Goal: Transaction & Acquisition: Purchase product/service

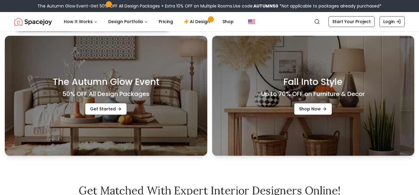
scroll to position [171, 0]
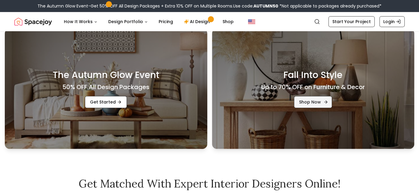
click at [321, 108] on link "Shop Now" at bounding box center [313, 102] width 38 height 12
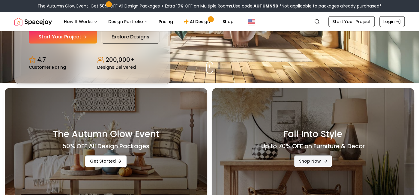
scroll to position [0, 0]
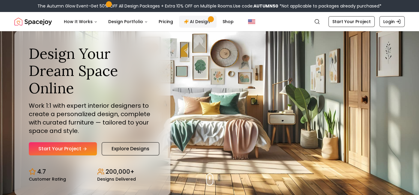
click at [208, 18] on span "Main" at bounding box center [210, 19] width 5 height 5
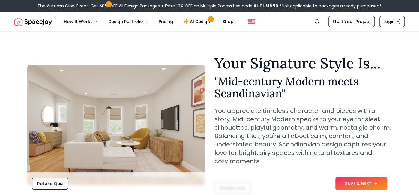
scroll to position [1, 0]
click at [364, 183] on button "SAVE & NEXT" at bounding box center [362, 183] width 52 height 13
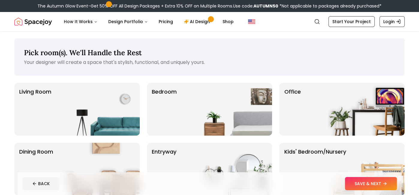
click at [129, 120] on img at bounding box center [101, 109] width 77 height 53
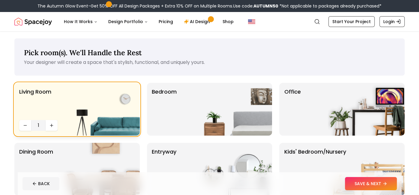
click at [203, 113] on img at bounding box center [233, 109] width 77 height 53
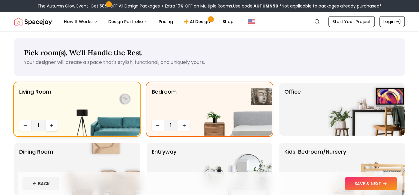
click at [50, 122] on button "Increase quantity" at bounding box center [52, 125] width 12 height 11
click at [222, 167] on img at bounding box center [233, 169] width 77 height 53
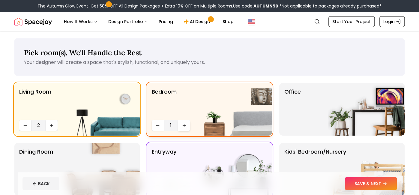
click at [185, 128] on button "Increase quantity" at bounding box center [184, 125] width 12 height 11
click at [182, 126] on icon "Increase quantity" at bounding box center [184, 125] width 5 height 5
click at [185, 128] on button "Increase quantity" at bounding box center [184, 125] width 12 height 11
click at [186, 130] on button "Increase quantity" at bounding box center [184, 125] width 12 height 11
click at [185, 128] on button "Increase quantity" at bounding box center [184, 125] width 12 height 11
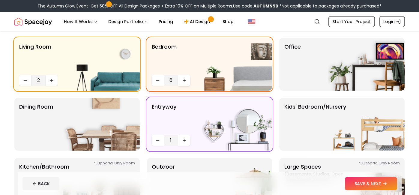
scroll to position [50, 0]
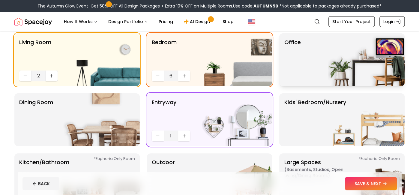
click at [368, 71] on img at bounding box center [366, 59] width 77 height 53
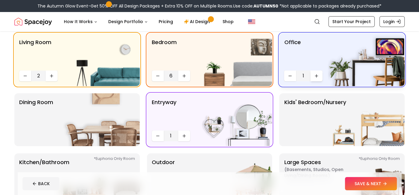
click at [318, 77] on icon "Increase quantity" at bounding box center [316, 76] width 5 height 5
click at [101, 114] on img at bounding box center [101, 119] width 77 height 53
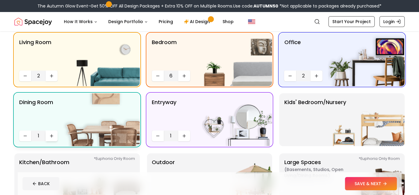
click at [51, 137] on icon "Increase quantity" at bounding box center [51, 136] width 5 height 5
click at [158, 138] on button "Decrease quantity" at bounding box center [158, 136] width 12 height 11
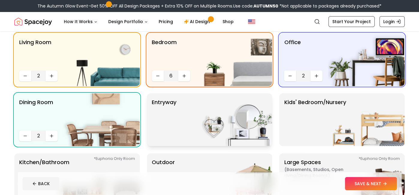
click at [192, 121] on div "entryway" at bounding box center [209, 119] width 125 height 53
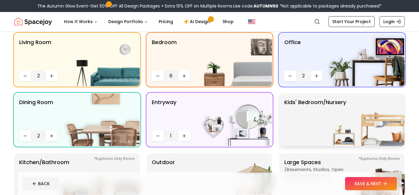
click at [377, 133] on img at bounding box center [366, 119] width 77 height 53
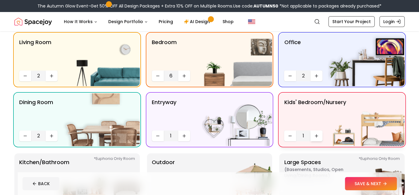
click at [317, 134] on icon "Increase quantity" at bounding box center [316, 136] width 5 height 5
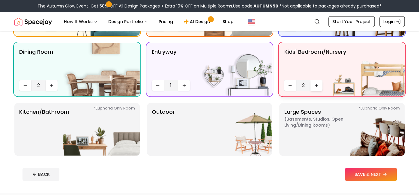
scroll to position [102, 0]
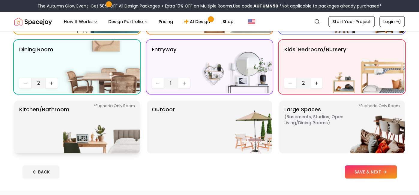
click at [101, 129] on img at bounding box center [101, 127] width 77 height 53
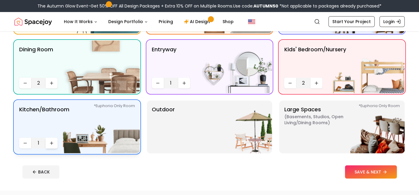
click at [53, 143] on icon "Increase quantity" at bounding box center [51, 143] width 5 height 5
click at [50, 147] on button "Increase quantity" at bounding box center [52, 143] width 12 height 11
click at [222, 167] on div "BACK SAVE & NEXT" at bounding box center [210, 171] width 375 height 13
click at [249, 131] on img at bounding box center [233, 127] width 77 height 53
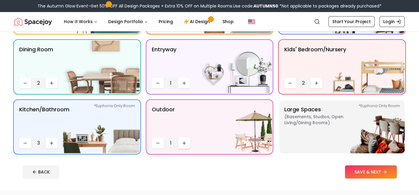
click at [180, 147] on button "Increase quantity" at bounding box center [184, 143] width 12 height 11
click at [333, 123] on img at bounding box center [366, 127] width 77 height 53
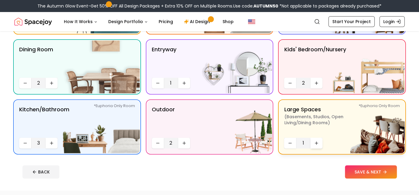
click at [318, 143] on icon "Increase quantity" at bounding box center [316, 143] width 5 height 5
click at [317, 145] on button "Increase quantity" at bounding box center [317, 143] width 12 height 11
click at [372, 174] on button "SAVE & NEXT" at bounding box center [371, 171] width 52 height 13
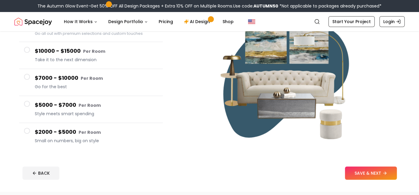
scroll to position [80, 0]
click at [34, 50] on button "$10000 - $15000 Per Room Take it to the next dimension" at bounding box center [91, 55] width 144 height 27
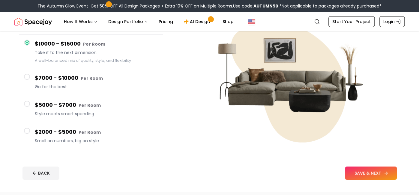
click at [372, 178] on button "SAVE & NEXT" at bounding box center [371, 173] width 52 height 13
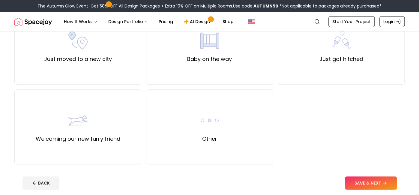
scroll to position [234, 0]
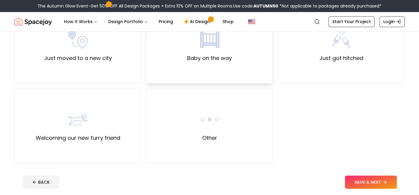
click at [241, 47] on div "Baby on the way" at bounding box center [209, 46] width 127 height 75
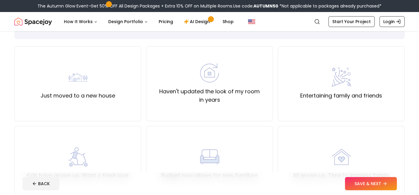
scroll to position [37, 0]
click at [107, 108] on div "Just moved to a new house" at bounding box center [77, 83] width 127 height 75
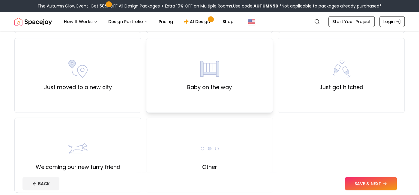
click at [247, 86] on div "Baby on the way" at bounding box center [209, 75] width 127 height 75
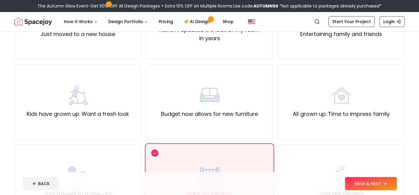
scroll to position [98, 0]
click at [384, 184] on icon at bounding box center [386, 183] width 5 height 5
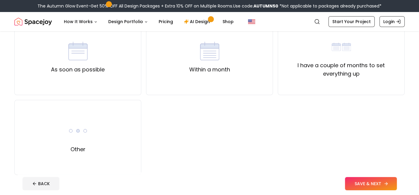
scroll to position [65, 0]
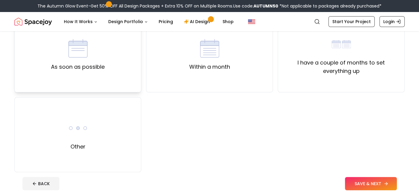
click at [134, 71] on div "As soon as possible" at bounding box center [77, 54] width 127 height 75
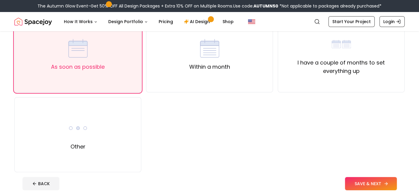
click at [379, 187] on button "SAVE & NEXT" at bounding box center [371, 183] width 52 height 13
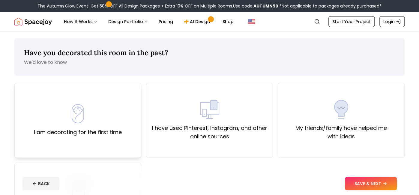
click at [115, 151] on div "I am decorating for the first time" at bounding box center [77, 120] width 127 height 75
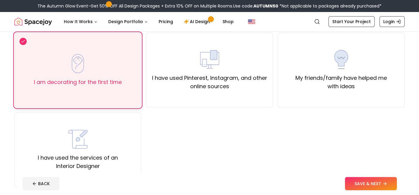
scroll to position [51, 0]
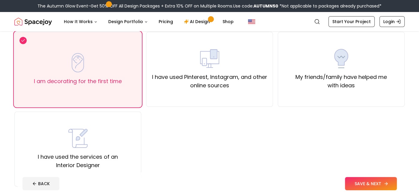
click at [372, 187] on button "SAVE & NEXT" at bounding box center [371, 183] width 52 height 13
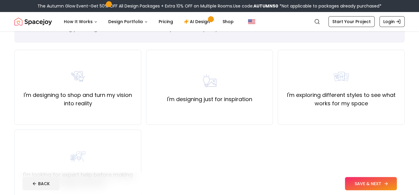
scroll to position [36, 0]
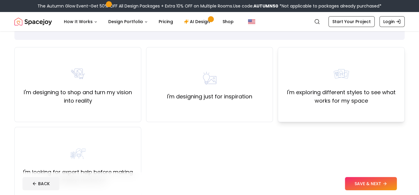
click at [333, 114] on div "I'm exploring different styles to see what works for my space" at bounding box center [341, 84] width 127 height 75
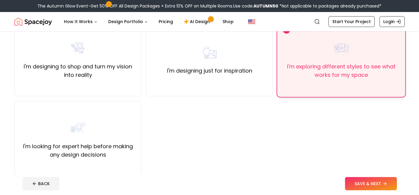
scroll to position [68, 0]
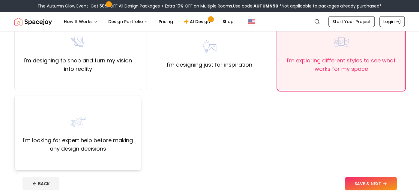
click at [136, 146] on label "I'm looking for expert help before making any design decisions" at bounding box center [78, 144] width 117 height 17
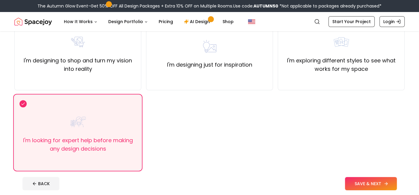
click at [372, 184] on button "SAVE & NEXT" at bounding box center [371, 183] width 52 height 13
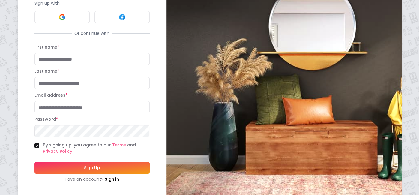
scroll to position [67, 0]
click at [93, 176] on div "Have an account? Sign in" at bounding box center [92, 179] width 115 height 6
click at [107, 176] on link "Sign in" at bounding box center [112, 179] width 14 height 6
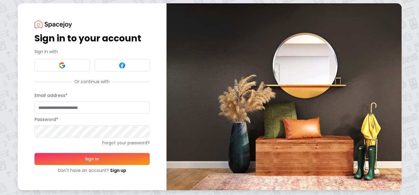
scroll to position [1, 0]
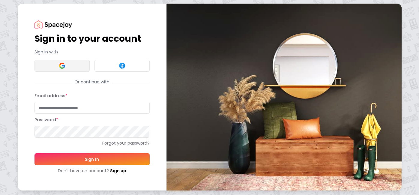
click at [52, 62] on button at bounding box center [62, 66] width 55 height 12
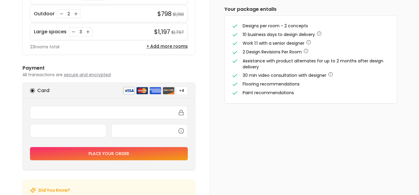
scroll to position [192, 0]
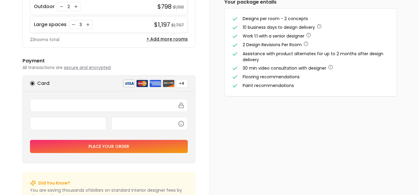
click at [55, 143] on button "Place your order" at bounding box center [109, 146] width 158 height 13
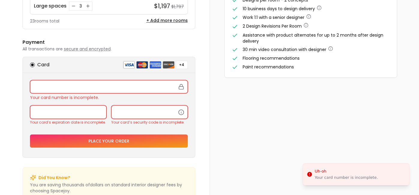
scroll to position [229, 0]
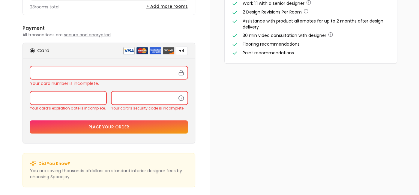
click at [67, 66] on div at bounding box center [109, 72] width 158 height 13
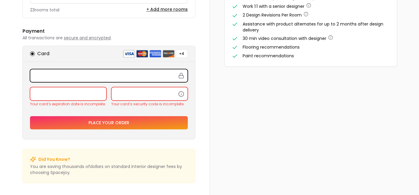
scroll to position [222, 0]
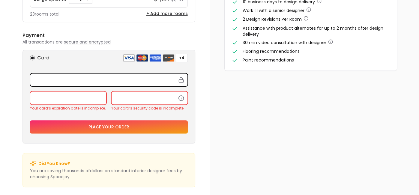
click at [90, 97] on div at bounding box center [68, 97] width 77 height 13
click at [87, 39] on span "secure and encrypted" at bounding box center [87, 42] width 47 height 6
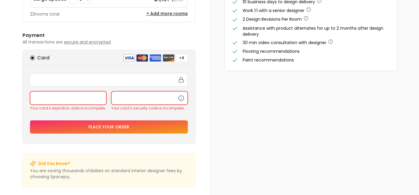
click at [80, 34] on h6 "Payment" at bounding box center [109, 35] width 173 height 7
click at [86, 40] on span "secure and encrypted" at bounding box center [87, 42] width 47 height 6
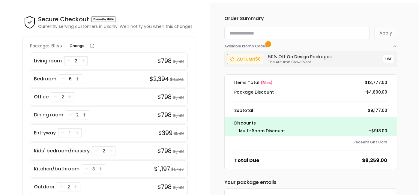
scroll to position [17, 0]
click at [261, 58] on div "autumn50" at bounding box center [245, 59] width 36 height 10
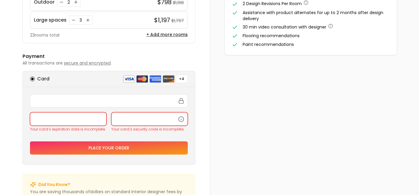
scroll to position [202, 0]
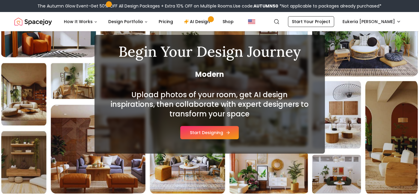
click at [229, 137] on button "Start Designing" at bounding box center [209, 132] width 59 height 13
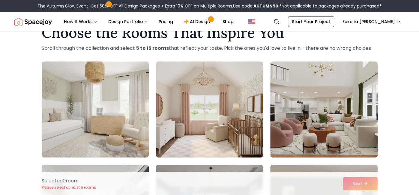
scroll to position [18, 0]
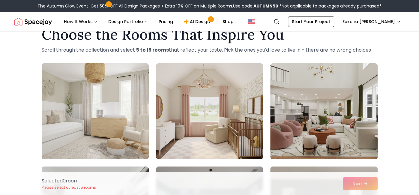
click at [72, 111] on img at bounding box center [95, 111] width 113 height 101
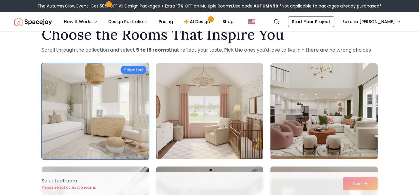
click at [199, 106] on img at bounding box center [209, 111] width 113 height 101
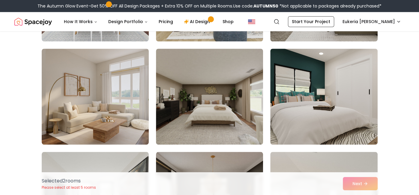
scroll to position [344, 0]
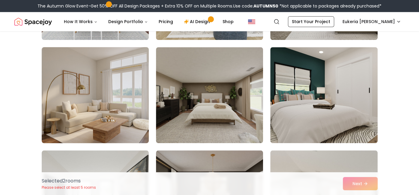
click at [138, 98] on img at bounding box center [95, 95] width 113 height 101
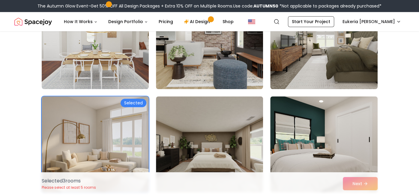
scroll to position [294, 0]
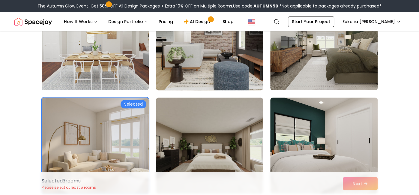
click at [253, 64] on img at bounding box center [209, 42] width 113 height 101
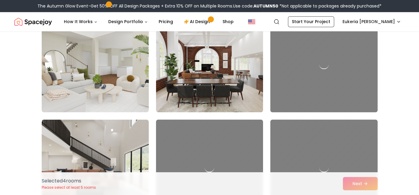
scroll to position [685, 0]
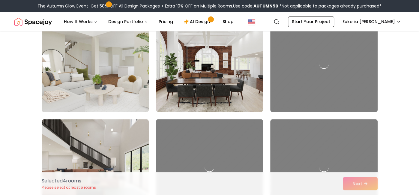
click at [104, 67] on img at bounding box center [95, 64] width 113 height 101
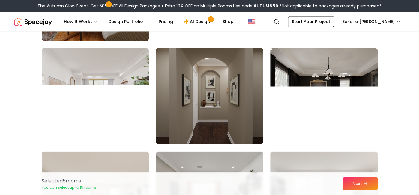
scroll to position [2200, 0]
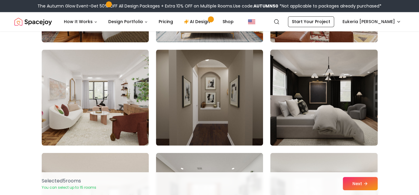
click at [343, 107] on img at bounding box center [324, 97] width 113 height 101
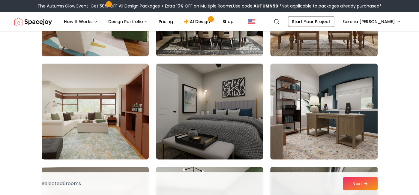
scroll to position [2703, 0]
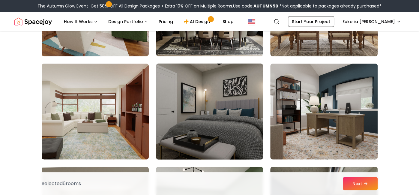
click at [228, 123] on img at bounding box center [209, 111] width 113 height 101
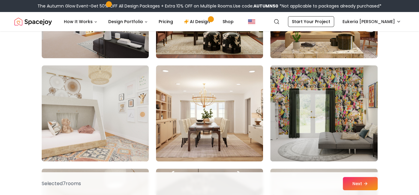
scroll to position [3122, 0]
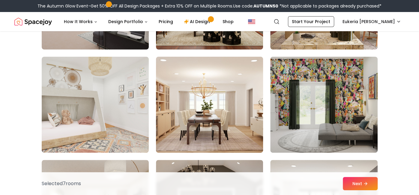
click at [219, 119] on img at bounding box center [209, 104] width 113 height 101
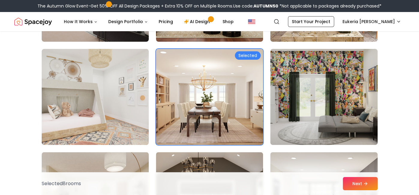
click at [111, 92] on img at bounding box center [95, 97] width 107 height 96
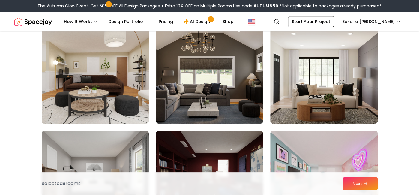
scroll to position [3255, 0]
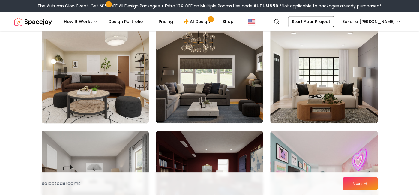
click at [135, 105] on img at bounding box center [95, 75] width 113 height 101
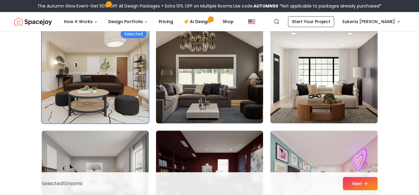
click at [235, 92] on img at bounding box center [209, 75] width 113 height 101
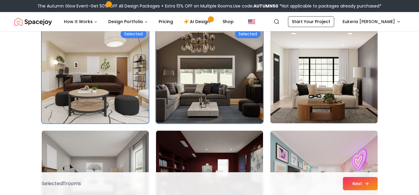
click at [368, 185] on icon at bounding box center [367, 183] width 5 height 5
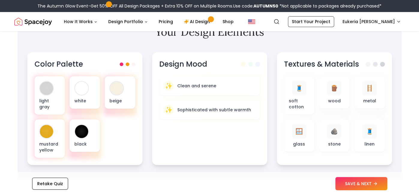
scroll to position [195, 0]
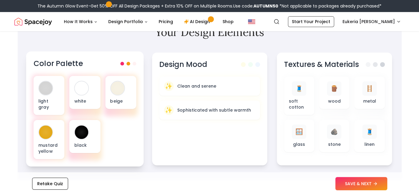
click at [123, 138] on div "light gray white beige mustard yellow black" at bounding box center [84, 117] width 103 height 83
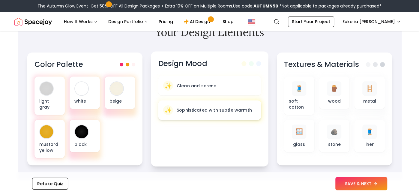
click at [258, 104] on div "✨ Sophisticated with subtle warmth" at bounding box center [209, 110] width 103 height 20
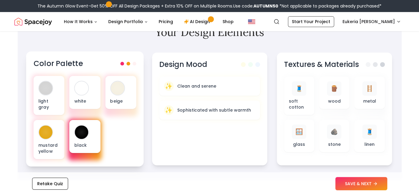
click at [83, 131] on div at bounding box center [82, 132] width 14 height 14
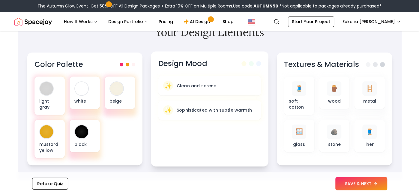
click at [215, 132] on div "Design Mood ✨ Clean and serene ✨ Sophisticated with subtle warmth" at bounding box center [210, 108] width 118 height 115
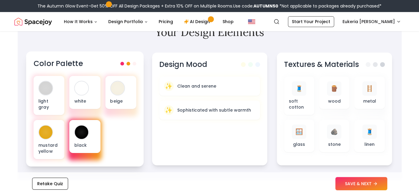
click at [100, 145] on div at bounding box center [85, 140] width 34 height 42
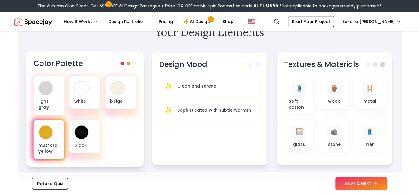
click at [44, 131] on div at bounding box center [46, 132] width 14 height 14
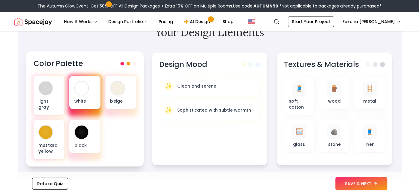
click at [84, 93] on div at bounding box center [82, 88] width 14 height 14
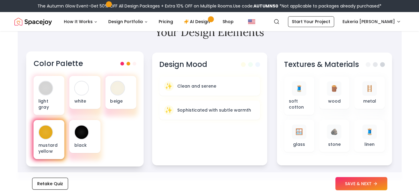
click at [48, 142] on p "mustard yellow" at bounding box center [48, 148] width 21 height 12
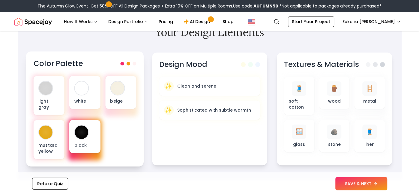
click at [77, 133] on div "black" at bounding box center [84, 136] width 31 height 33
click at [199, 106] on div "✨ Sophisticated with subtle warmth" at bounding box center [209, 110] width 91 height 10
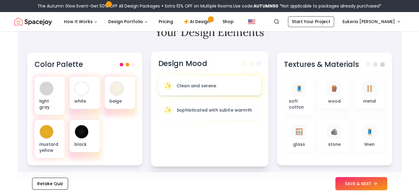
click at [229, 91] on div "✨ Clean and serene" at bounding box center [209, 86] width 103 height 20
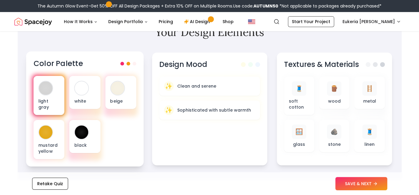
click at [48, 101] on p "light gray" at bounding box center [48, 104] width 21 height 12
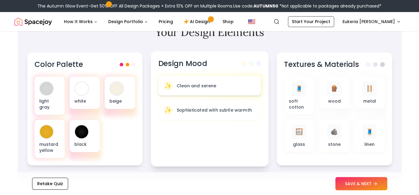
click at [228, 88] on div "✨ Clean and serene" at bounding box center [209, 86] width 93 height 10
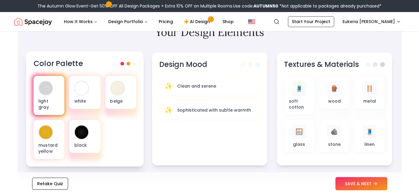
click at [53, 96] on div "light gray" at bounding box center [48, 95] width 31 height 39
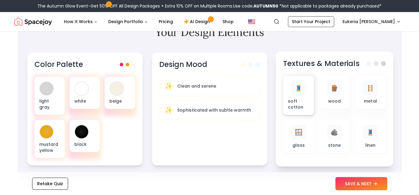
click at [299, 109] on p "soft cotton" at bounding box center [298, 104] width 21 height 12
click at [378, 182] on button "SAVE & NEXT" at bounding box center [362, 183] width 52 height 13
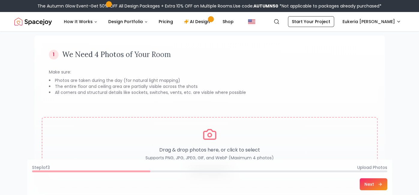
scroll to position [69, 0]
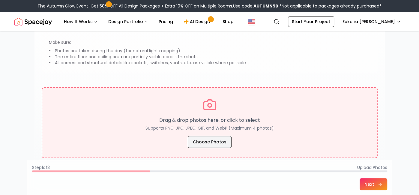
click at [221, 143] on button "Choose Photos" at bounding box center [210, 142] width 44 height 12
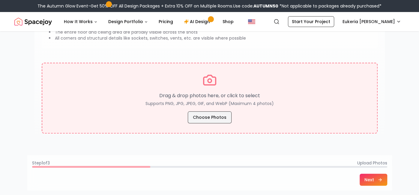
scroll to position [100, 0]
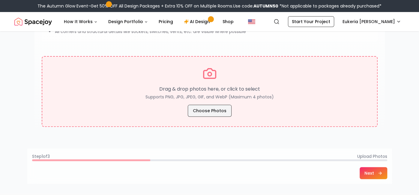
click at [218, 114] on button "Choose Photos" at bounding box center [210, 111] width 44 height 12
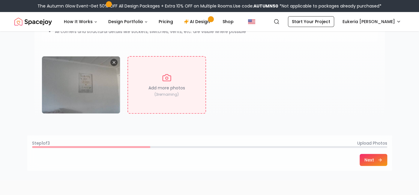
click at [187, 88] on div "Add more photos ( 3 remaining)" at bounding box center [167, 85] width 79 height 58
type input "**********"
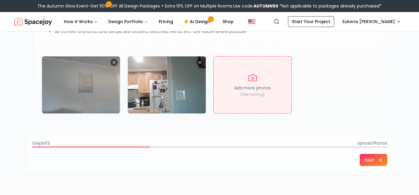
click at [253, 92] on p "( 2 remaining)" at bounding box center [252, 94] width 24 height 5
type input "**********"
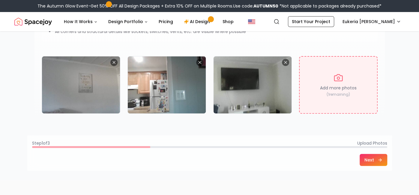
click at [320, 82] on div "Add more photos ( 1 remaining)" at bounding box center [338, 85] width 79 height 58
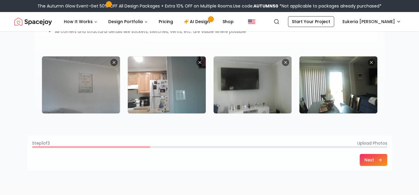
click at [372, 160] on button "Next" at bounding box center [374, 160] width 28 height 12
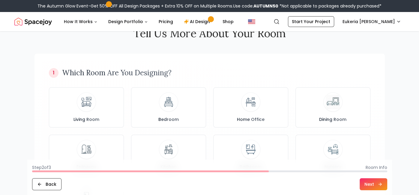
scroll to position [22, 0]
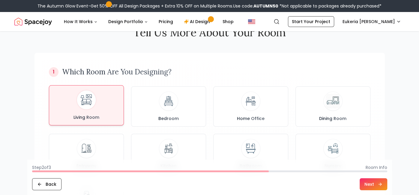
click at [72, 108] on div "Living Room" at bounding box center [86, 105] width 65 height 30
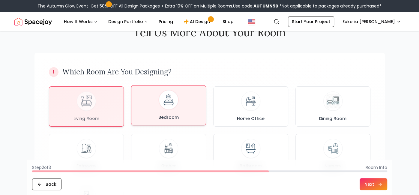
click at [181, 112] on div "Bedroom" at bounding box center [168, 105] width 65 height 30
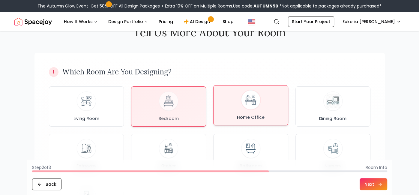
click at [240, 107] on div "Home Office" at bounding box center [251, 105] width 65 height 30
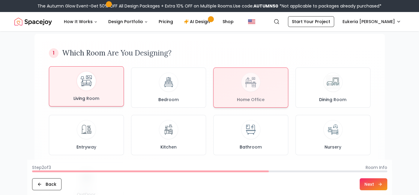
click at [66, 92] on div "Living Room" at bounding box center [86, 86] width 65 height 30
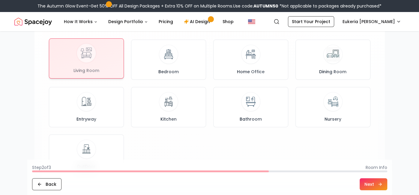
scroll to position [44, 0]
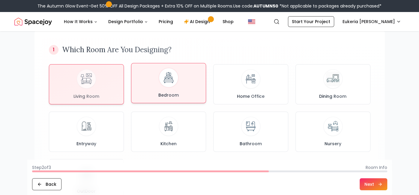
click at [193, 86] on div "Bedroom" at bounding box center [168, 83] width 65 height 30
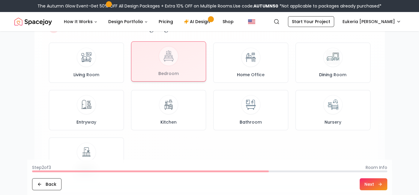
scroll to position [72, 0]
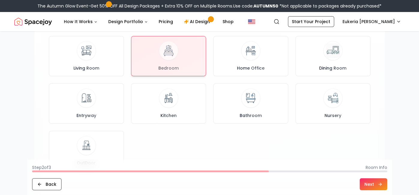
click at [373, 179] on button "Next" at bounding box center [374, 184] width 28 height 12
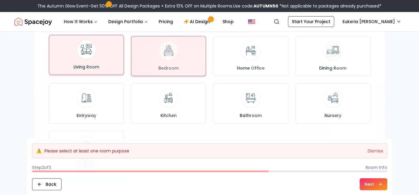
click at [77, 57] on div "Living Room" at bounding box center [86, 55] width 65 height 30
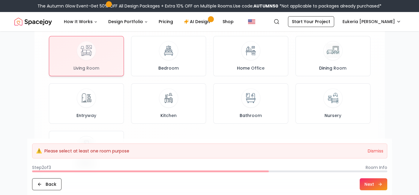
click at [368, 179] on button "Next" at bounding box center [374, 184] width 28 height 12
click at [376, 184] on button "Next" at bounding box center [374, 184] width 28 height 12
click at [379, 183] on icon at bounding box center [380, 184] width 5 height 5
click at [381, 185] on icon at bounding box center [380, 184] width 5 height 5
click at [381, 153] on button "Dismiss" at bounding box center [376, 151] width 16 height 6
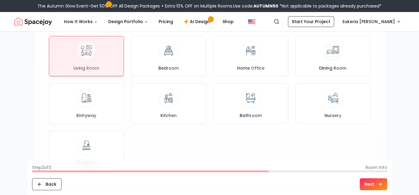
click at [378, 188] on button "Next" at bounding box center [374, 184] width 28 height 12
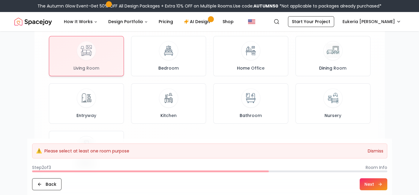
click at [380, 152] on button "Dismiss" at bounding box center [376, 151] width 16 height 6
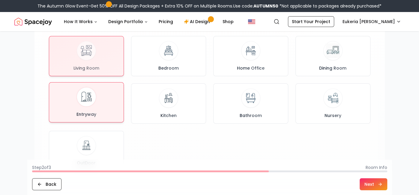
click at [67, 87] on button "Entryway" at bounding box center [86, 102] width 75 height 40
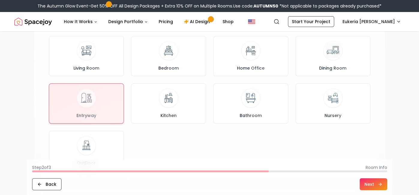
click at [375, 190] on button "Next" at bounding box center [374, 184] width 28 height 12
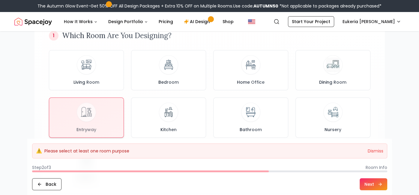
scroll to position [56, 0]
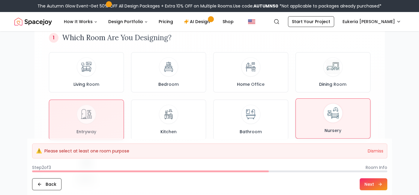
click at [345, 113] on div "Nursery" at bounding box center [333, 119] width 65 height 30
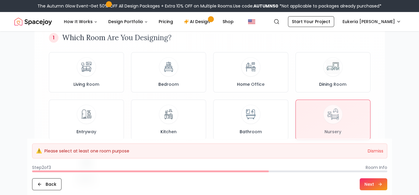
click at [369, 182] on button "Next" at bounding box center [374, 184] width 28 height 12
click at [375, 185] on button "Next" at bounding box center [374, 184] width 28 height 12
click at [375, 183] on button "Next" at bounding box center [374, 184] width 28 height 12
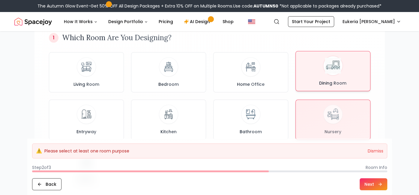
click at [304, 84] on div "Dining Room" at bounding box center [333, 71] width 65 height 30
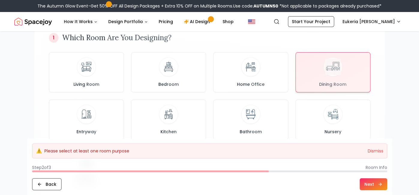
click at [375, 181] on button "Next" at bounding box center [374, 184] width 28 height 12
click at [374, 182] on button "Next" at bounding box center [374, 184] width 28 height 12
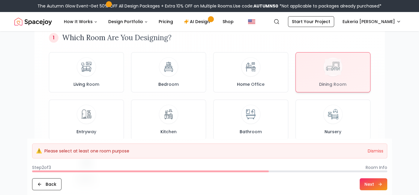
scroll to position [56, 0]
click at [371, 152] on button "Dismiss" at bounding box center [376, 151] width 16 height 6
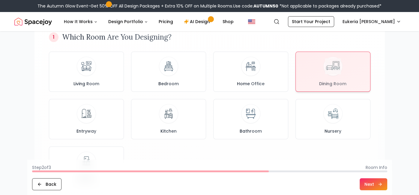
click at [374, 181] on button "Next" at bounding box center [374, 184] width 28 height 12
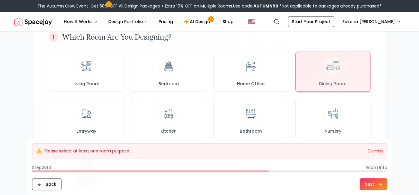
click at [382, 190] on footer "⚠️ Please select at least one room purpose Dismiss Step 2 of 3 Room Info Back N…" at bounding box center [209, 167] width 365 height 56
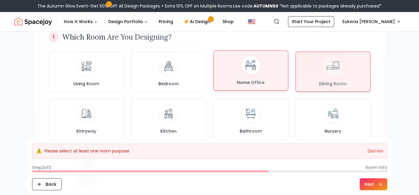
click at [244, 65] on img at bounding box center [251, 65] width 16 height 16
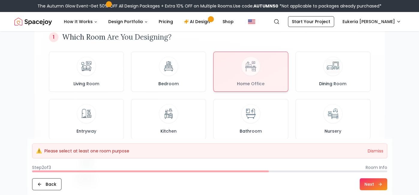
click at [380, 187] on button "Next" at bounding box center [374, 184] width 28 height 12
click at [175, 62] on img at bounding box center [168, 66] width 14 height 14
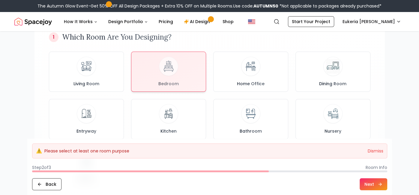
click at [380, 187] on button "Next" at bounding box center [374, 184] width 28 height 12
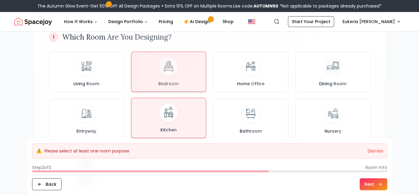
click at [159, 115] on div at bounding box center [168, 112] width 19 height 19
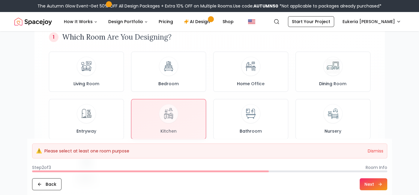
click at [380, 187] on button "Next" at bounding box center [374, 184] width 28 height 12
click at [103, 102] on button "Entryway" at bounding box center [86, 119] width 75 height 40
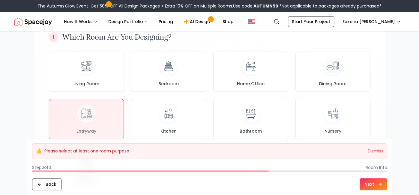
click at [380, 186] on icon at bounding box center [380, 184] width 5 height 5
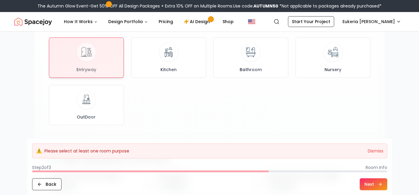
scroll to position [119, 0]
click at [86, 75] on div at bounding box center [86, 57] width 74 height 40
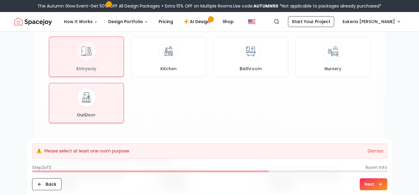
click at [88, 97] on img at bounding box center [86, 98] width 16 height 16
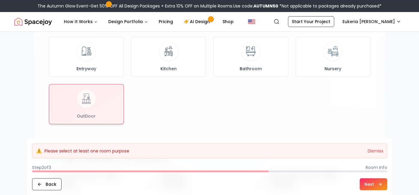
click at [380, 187] on button "Next" at bounding box center [374, 184] width 28 height 12
click at [380, 186] on icon at bounding box center [380, 184] width 5 height 5
click at [43, 183] on button "Back" at bounding box center [46, 184] width 29 height 12
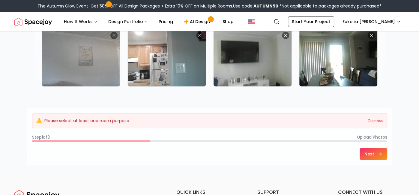
scroll to position [127, 0]
click at [44, 116] on div "⚠️ Please select at least one room purpose Dismiss" at bounding box center [209, 120] width 355 height 15
click at [376, 121] on button "Dismiss" at bounding box center [376, 121] width 16 height 6
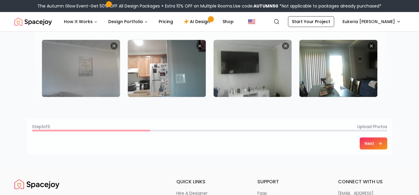
click at [373, 144] on button "Next" at bounding box center [374, 143] width 28 height 12
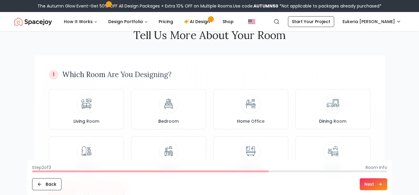
scroll to position [19, 0]
click at [371, 182] on button "Next" at bounding box center [374, 184] width 28 height 12
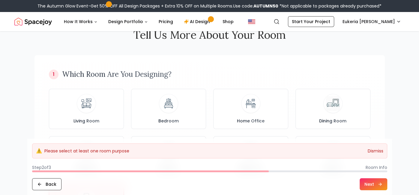
click at [377, 151] on button "Dismiss" at bounding box center [376, 151] width 16 height 6
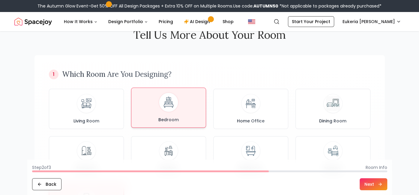
click at [154, 101] on div "Bedroom" at bounding box center [168, 108] width 65 height 30
click at [371, 182] on button "Next" at bounding box center [374, 184] width 28 height 12
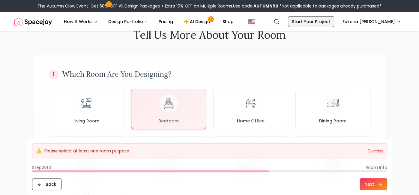
click at [334, 19] on link "Start Your Project" at bounding box center [311, 21] width 46 height 11
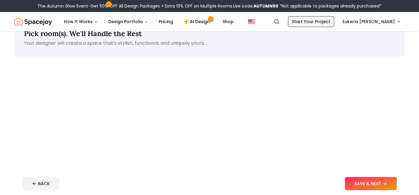
click at [334, 17] on link "Start Your Project" at bounding box center [311, 21] width 46 height 11
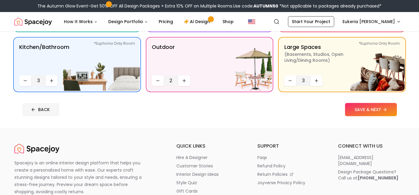
click at [33, 105] on button "BACK" at bounding box center [41, 109] width 37 height 13
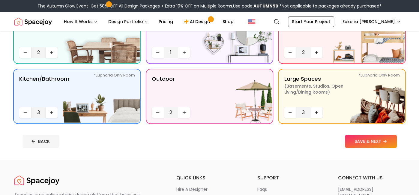
click at [35, 142] on icon at bounding box center [33, 141] width 5 height 5
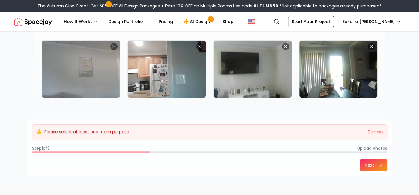
click at [377, 161] on button "Next" at bounding box center [374, 165] width 28 height 12
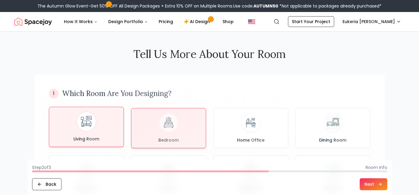
click at [65, 118] on div "Living Room" at bounding box center [86, 127] width 65 height 30
click at [198, 130] on div "Bedroom" at bounding box center [168, 127] width 65 height 30
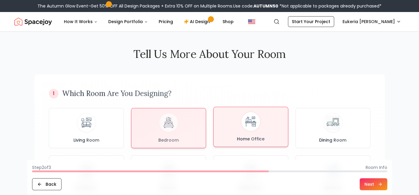
click at [246, 126] on img at bounding box center [251, 122] width 16 height 16
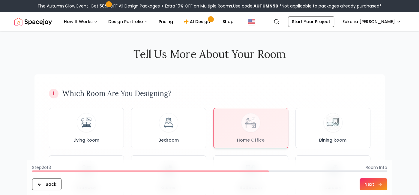
click at [374, 182] on button "Next" at bounding box center [374, 184] width 28 height 12
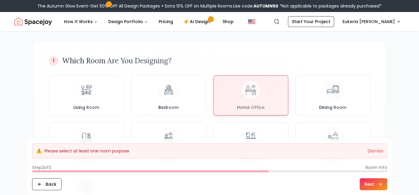
scroll to position [42, 0]
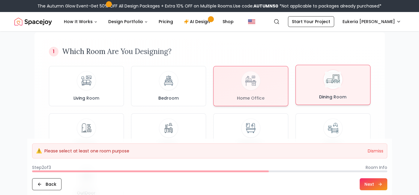
click at [337, 78] on img at bounding box center [333, 80] width 16 height 16
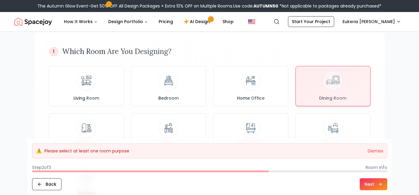
click at [370, 182] on button "Next" at bounding box center [374, 184] width 28 height 12
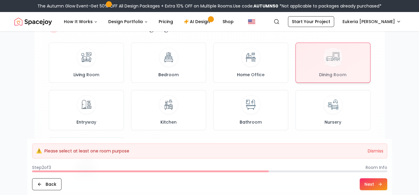
scroll to position [75, 0]
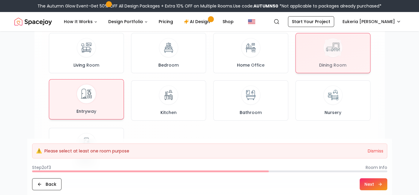
click at [67, 111] on div "Entryway" at bounding box center [86, 99] width 65 height 30
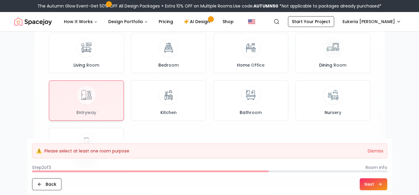
click at [379, 189] on button "Next" at bounding box center [374, 184] width 28 height 12
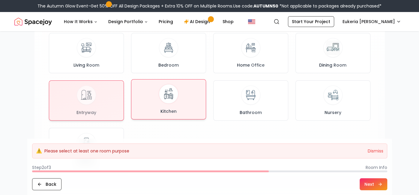
click at [145, 102] on div "Kitchen" at bounding box center [168, 99] width 65 height 30
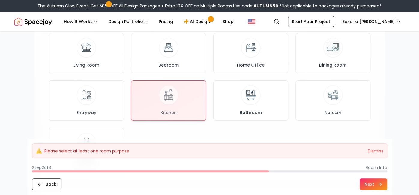
click at [380, 186] on icon at bounding box center [380, 184] width 5 height 5
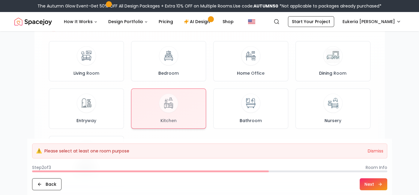
scroll to position [62, 0]
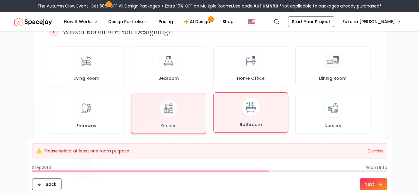
click at [239, 109] on div "Bathroom" at bounding box center [251, 113] width 65 height 30
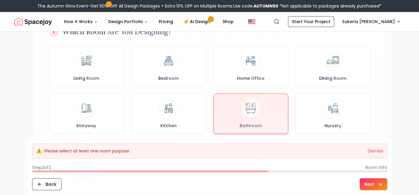
click at [389, 187] on footer "⚠️ Please select at least one room purpose Dismiss Step 2 of 3 Room Info Back N…" at bounding box center [209, 167] width 365 height 56
click at [380, 181] on button "Next" at bounding box center [374, 184] width 28 height 12
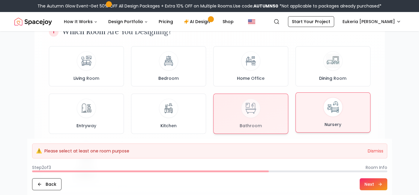
click at [330, 119] on div "Nursery" at bounding box center [333, 113] width 65 height 30
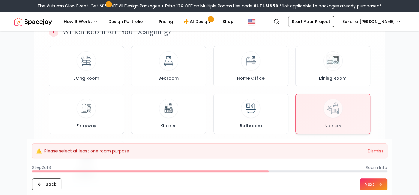
click at [375, 183] on button "Next" at bounding box center [374, 184] width 28 height 12
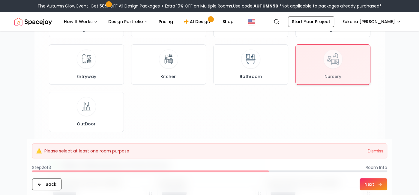
scroll to position [112, 0]
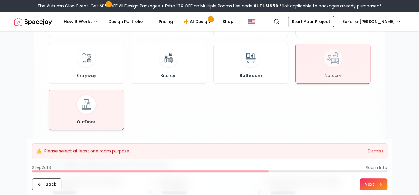
click at [80, 115] on div "OutDoor" at bounding box center [86, 110] width 65 height 30
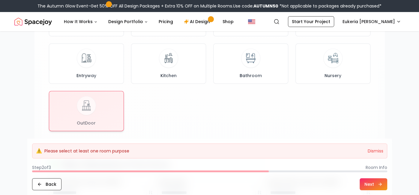
click at [379, 185] on icon at bounding box center [380, 184] width 5 height 5
click at [379, 188] on button "Next" at bounding box center [374, 184] width 28 height 12
click at [377, 187] on button "Next" at bounding box center [374, 184] width 28 height 12
click at [375, 186] on button "Next" at bounding box center [374, 184] width 28 height 12
click at [334, 23] on link "Start Your Project" at bounding box center [311, 21] width 46 height 11
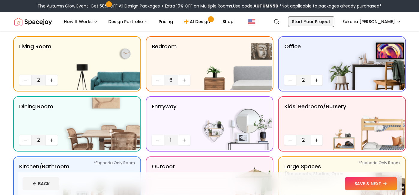
scroll to position [46, 0]
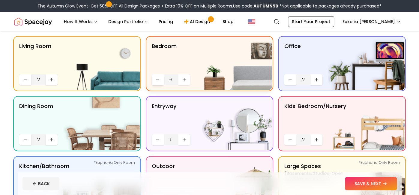
click at [157, 79] on icon "Decrease quantity" at bounding box center [157, 79] width 5 height 5
click at [153, 82] on button "Decrease quantity" at bounding box center [158, 79] width 12 height 11
click at [155, 78] on icon "Decrease quantity" at bounding box center [157, 79] width 5 height 5
click at [153, 79] on button "Decrease quantity" at bounding box center [158, 79] width 12 height 11
click at [180, 80] on button "Increase quantity" at bounding box center [184, 79] width 12 height 11
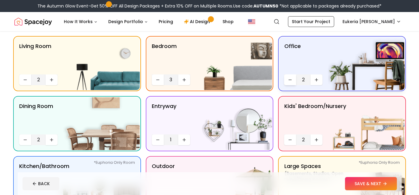
click at [285, 83] on button "Decrease quantity" at bounding box center [290, 79] width 12 height 11
click at [25, 80] on icon "Decrease quantity" at bounding box center [25, 80] width 3 height 0
click at [51, 80] on icon "Increase quantity" at bounding box center [51, 79] width 5 height 5
click at [21, 142] on button "Decrease quantity" at bounding box center [25, 139] width 12 height 11
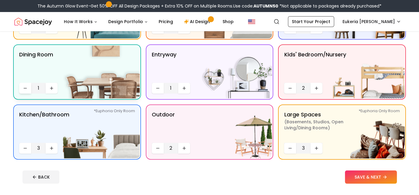
scroll to position [97, 0]
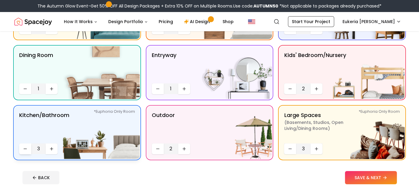
click at [21, 146] on button "Decrease quantity" at bounding box center [25, 148] width 12 height 11
click at [23, 150] on icon "Decrease quantity" at bounding box center [25, 148] width 5 height 5
click at [54, 149] on button "Increase quantity" at bounding box center [52, 148] width 12 height 11
click at [157, 150] on icon "Decrease quantity" at bounding box center [157, 148] width 5 height 5
click at [290, 149] on icon "Decrease quantity" at bounding box center [290, 149] width 3 height 0
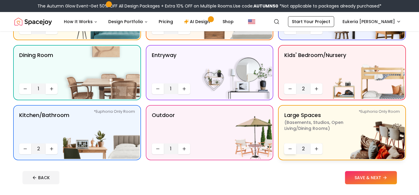
click at [285, 151] on button "Decrease quantity" at bounding box center [290, 148] width 12 height 11
click at [385, 183] on button "SAVE & NEXT" at bounding box center [371, 177] width 52 height 13
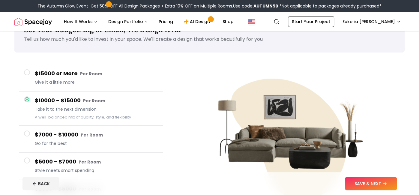
scroll to position [22, 0]
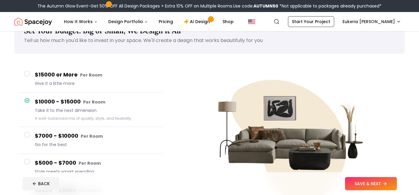
click at [28, 78] on button "$15000 or More Per Room Give it a little more" at bounding box center [91, 79] width 144 height 27
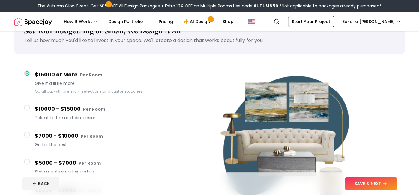
click at [26, 105] on span at bounding box center [27, 108] width 6 height 6
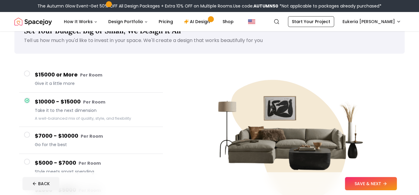
click at [26, 133] on span at bounding box center [27, 135] width 6 height 6
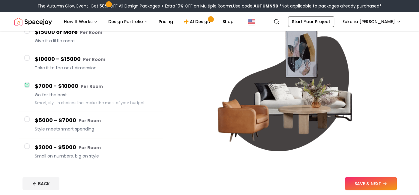
scroll to position [65, 0]
click at [29, 124] on button "$5000 - $7000 Per Room Style meets smart spending" at bounding box center [91, 124] width 144 height 27
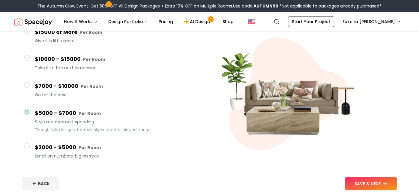
click at [27, 136] on button "$5000 - $7000 Per Room Style meets smart spending Thoughtfully designed, beauti…" at bounding box center [91, 121] width 144 height 34
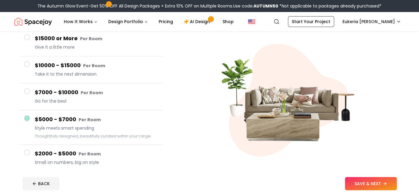
scroll to position [57, 0]
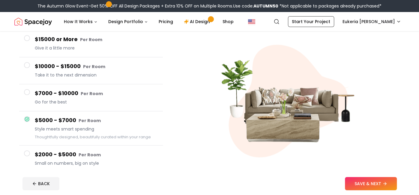
click at [30, 152] on span at bounding box center [27, 153] width 6 height 6
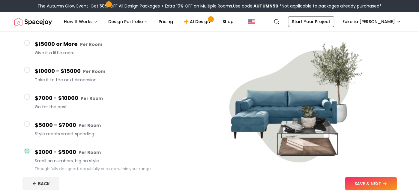
scroll to position [53, 0]
click at [30, 47] on button "$15000 or More Per Room Give it a little more" at bounding box center [91, 48] width 144 height 27
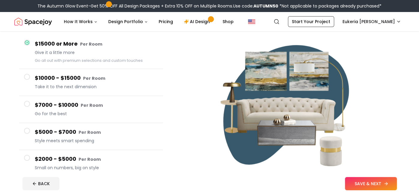
click at [384, 185] on icon at bounding box center [386, 183] width 5 height 5
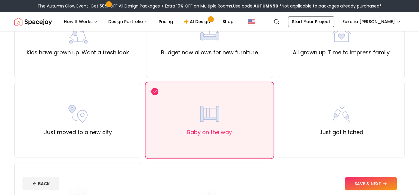
scroll to position [160, 0]
click at [384, 183] on icon at bounding box center [386, 183] width 5 height 5
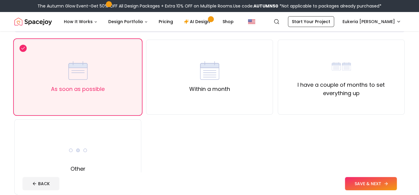
scroll to position [45, 0]
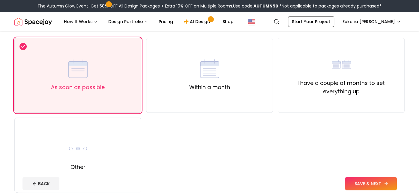
click at [385, 182] on icon at bounding box center [386, 183] width 5 height 5
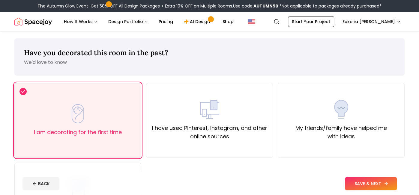
click at [384, 189] on button "SAVE & NEXT" at bounding box center [371, 183] width 52 height 13
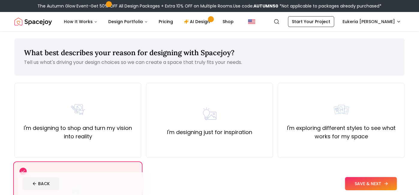
click at [387, 183] on icon at bounding box center [386, 183] width 5 height 5
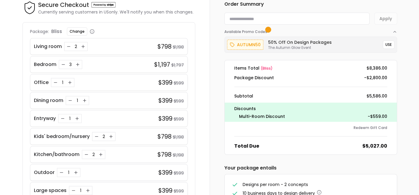
scroll to position [31, 0]
click at [262, 32] on span "Available Promo Codes" at bounding box center [247, 31] width 45 height 5
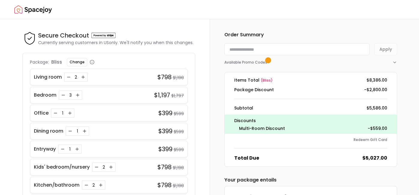
scroll to position [31, 0]
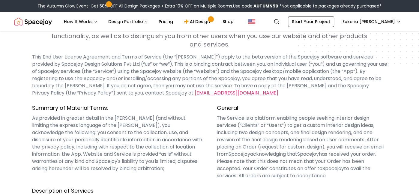
scroll to position [52, 0]
